Goal: Find contact information: Find contact information

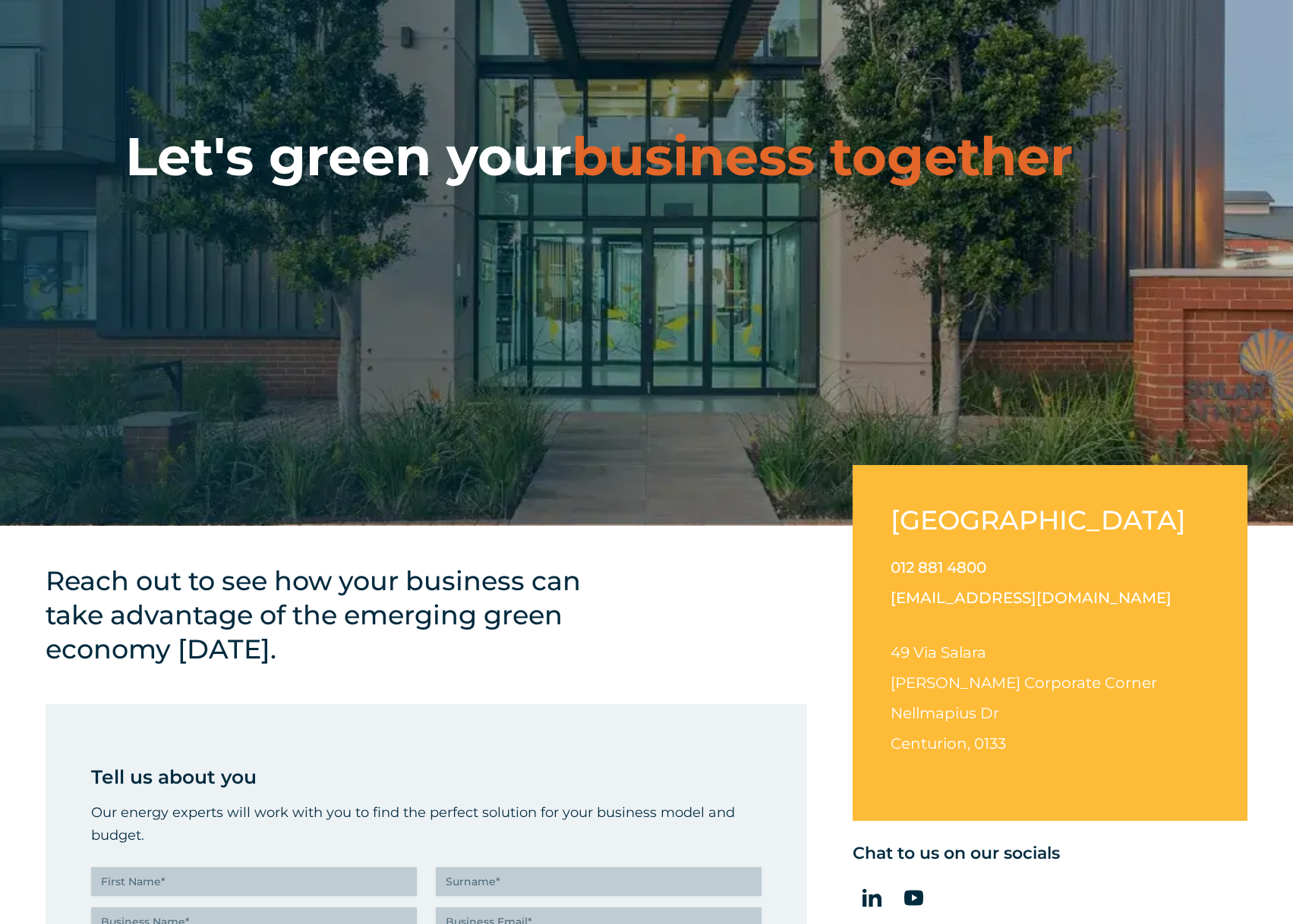
scroll to position [228, 0]
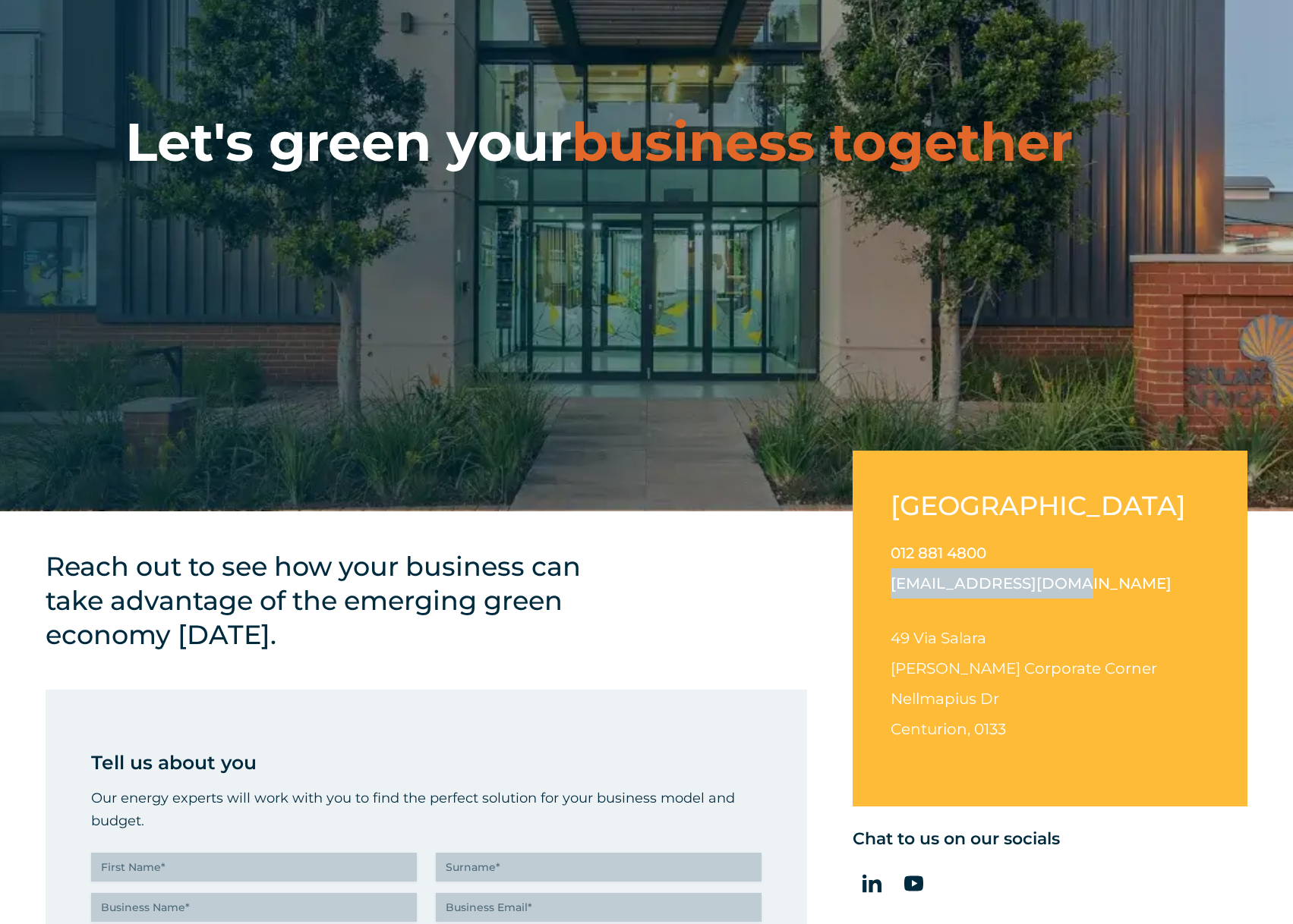
drag, startPoint x: 1056, startPoint y: 580, endPoint x: 879, endPoint y: 591, distance: 177.3
click at [879, 591] on div "[GEOGRAPHIC_DATA] 012 881 4800 [EMAIL_ADDRESS][DOMAIN_NAME] [STREET_ADDRESS][PE…" at bounding box center [1049, 629] width 394 height 356
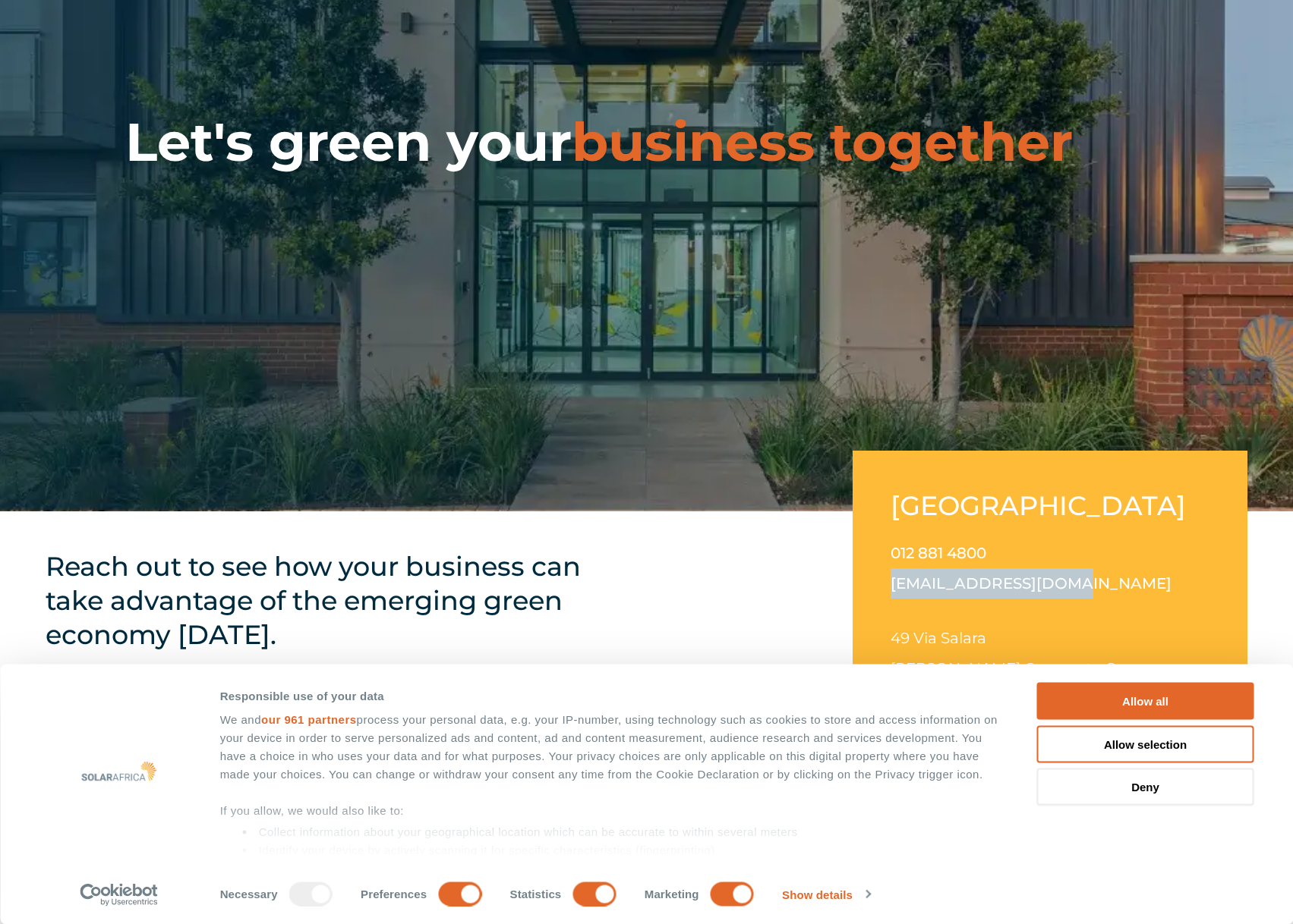
copy link "[EMAIL_ADDRESS][DOMAIN_NAME]"
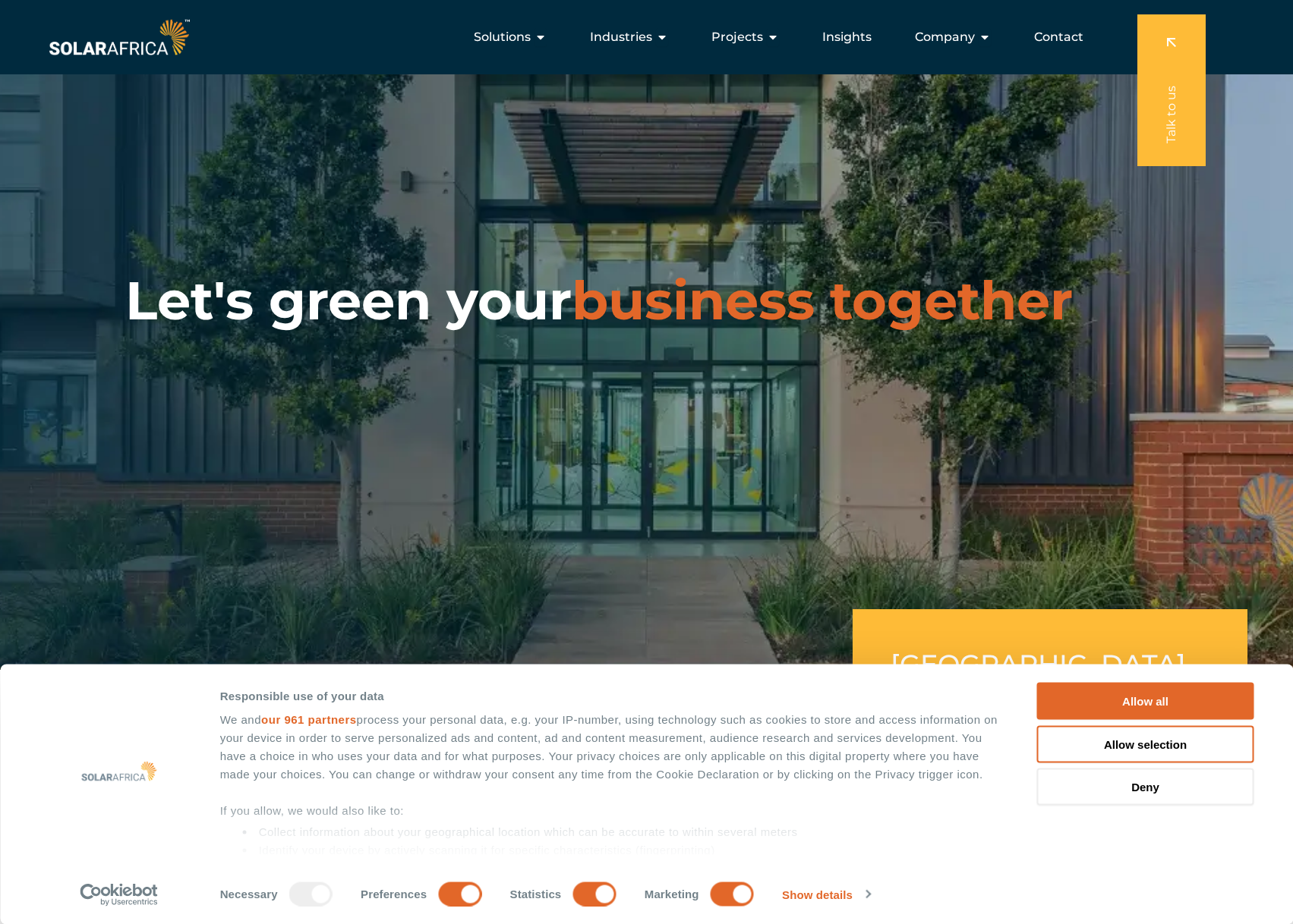
scroll to position [0, 0]
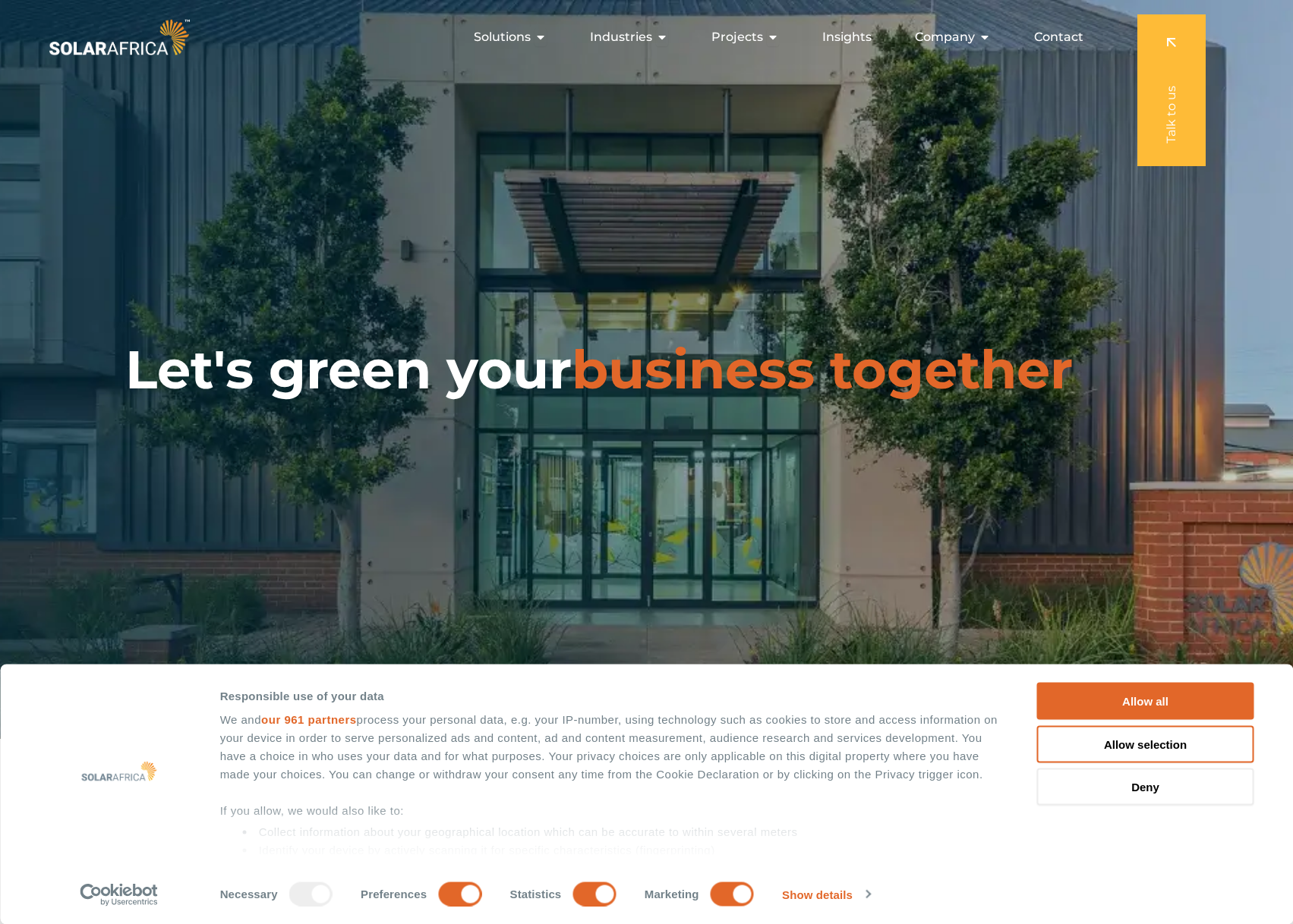
click at [1066, 39] on span "Contact" at bounding box center [1058, 37] width 50 height 18
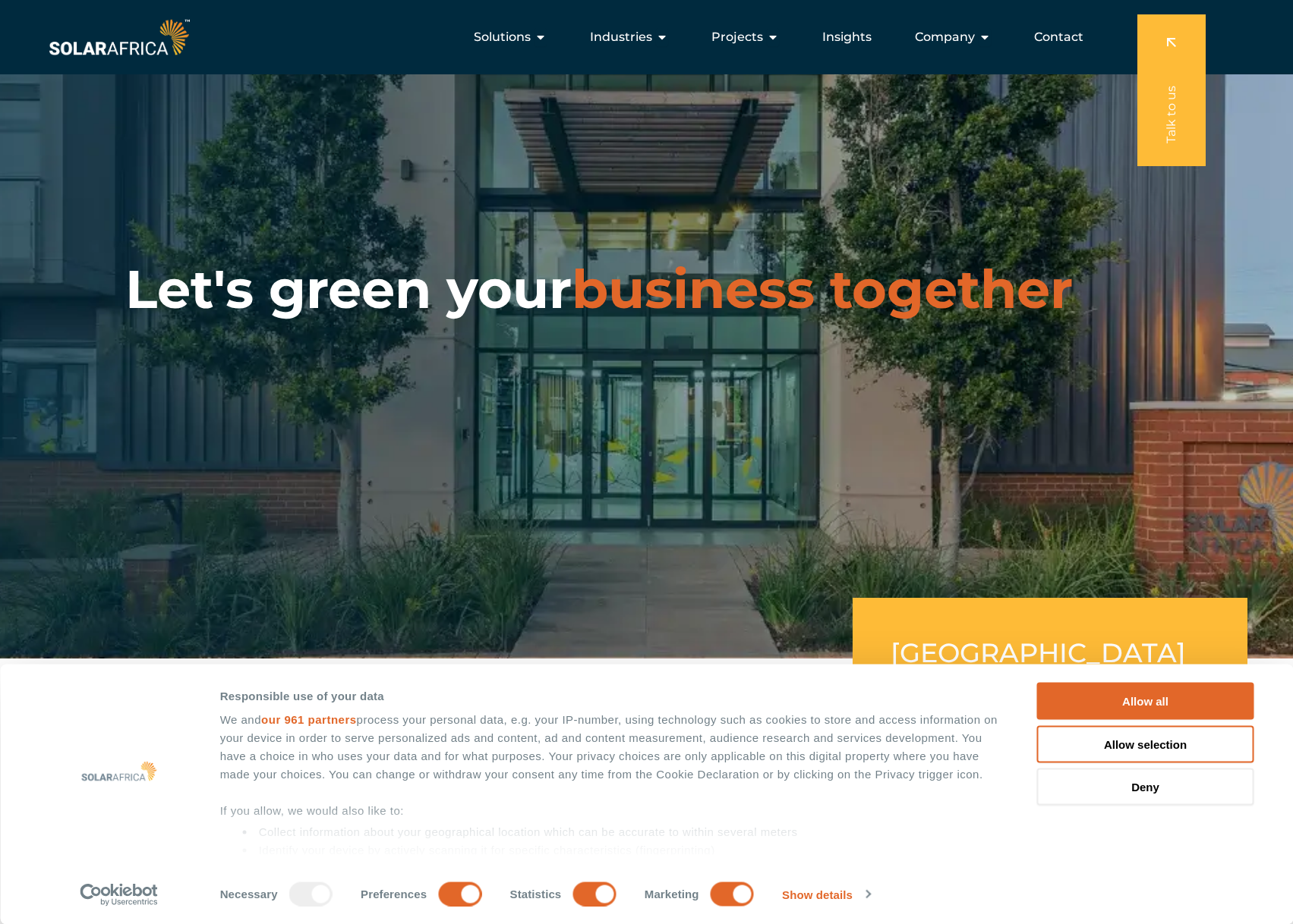
scroll to position [76, 0]
